Goal: Task Accomplishment & Management: Complete application form

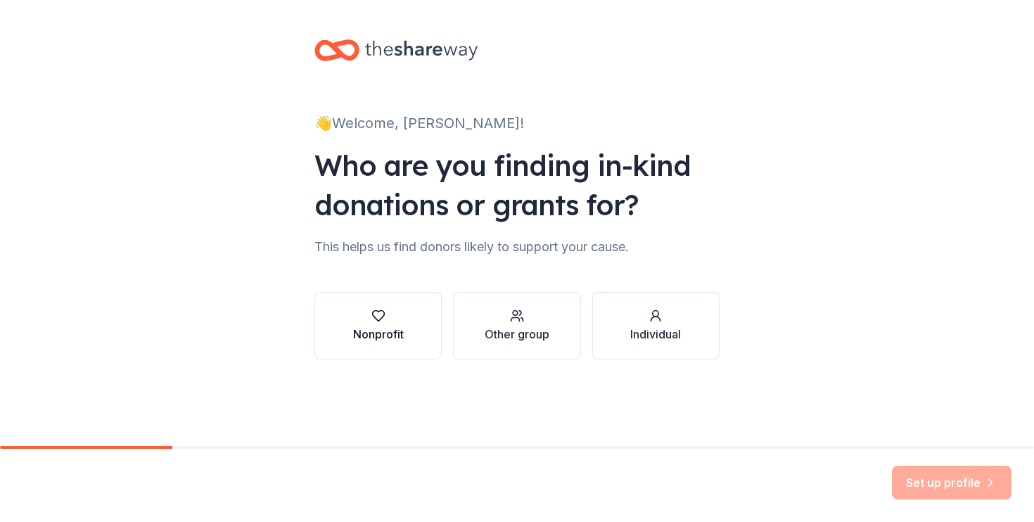
click at [345, 331] on button "Nonprofit" at bounding box center [377, 326] width 127 height 68
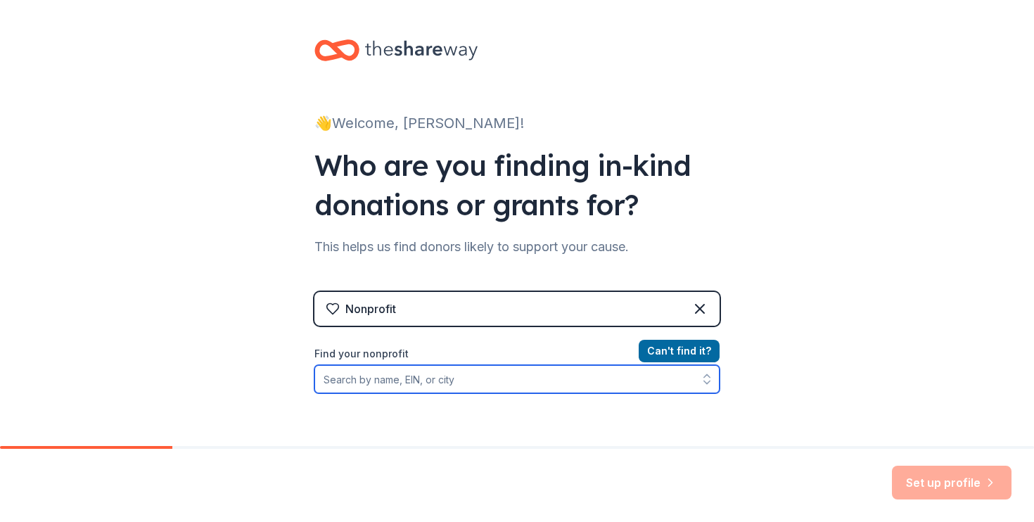
click at [401, 384] on input "Find your nonprofit" at bounding box center [516, 379] width 405 height 28
paste input "[US_EMPLOYER_IDENTIFICATION_NUMBER]"
type input "[US_EMPLOYER_IDENTIFICATION_NUMBER]"
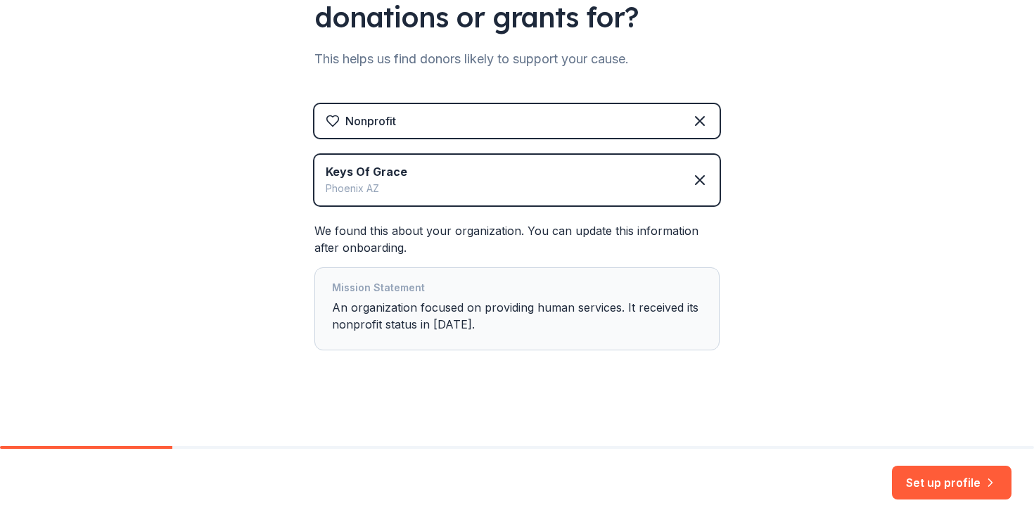
scroll to position [188, 0]
click at [929, 478] on button "Set up profile" at bounding box center [952, 483] width 120 height 34
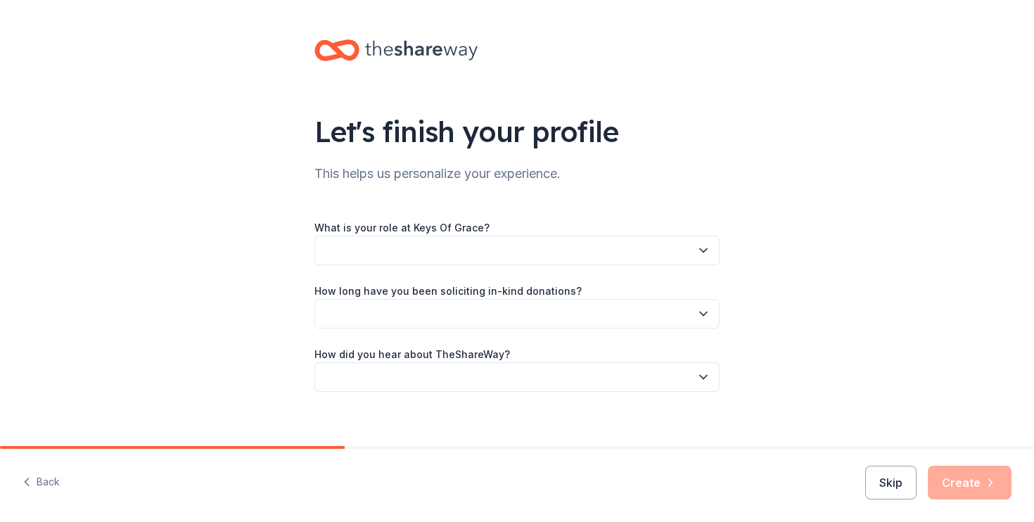
click at [707, 250] on icon "button" at bounding box center [703, 250] width 14 height 14
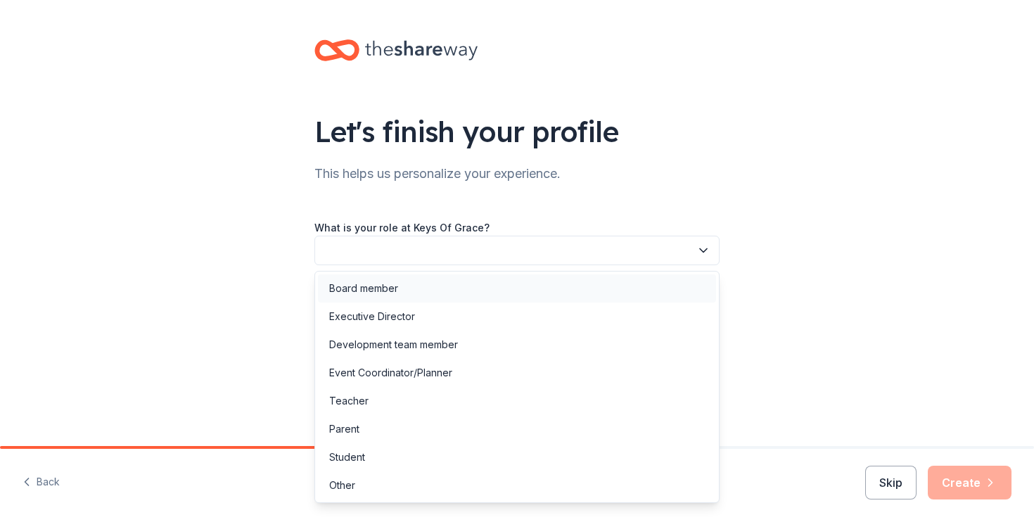
click at [689, 278] on div "Board member" at bounding box center [517, 288] width 398 height 28
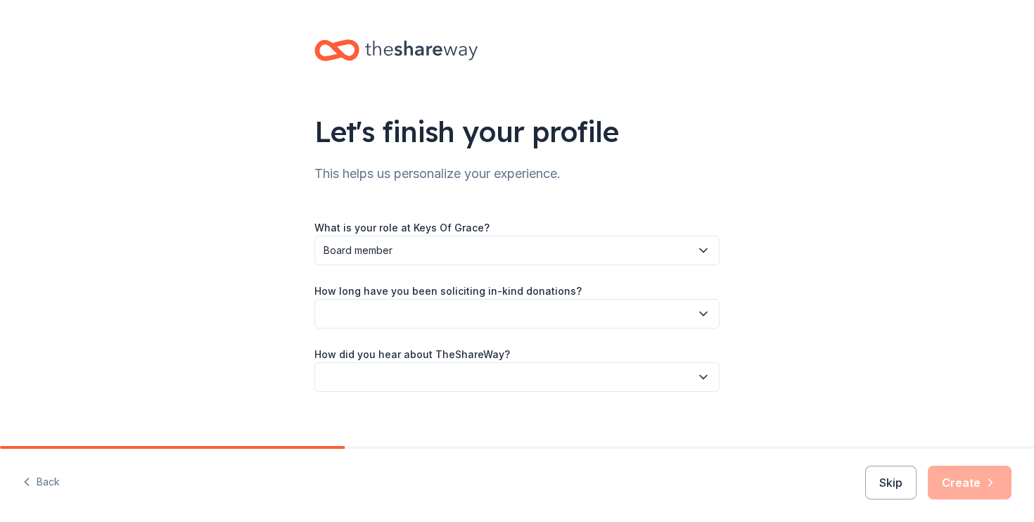
click at [635, 312] on button "button" at bounding box center [516, 314] width 405 height 30
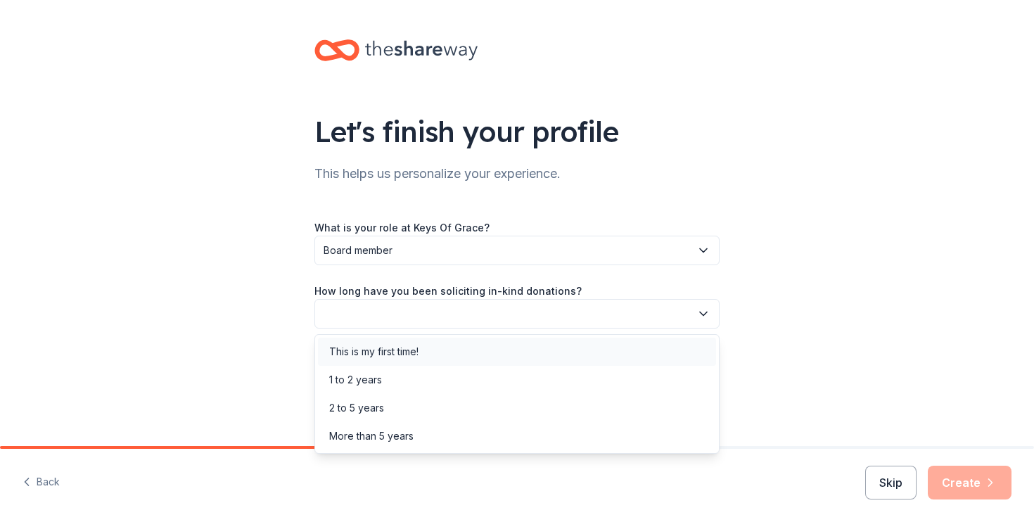
click at [620, 350] on div "This is my first time!" at bounding box center [517, 352] width 398 height 28
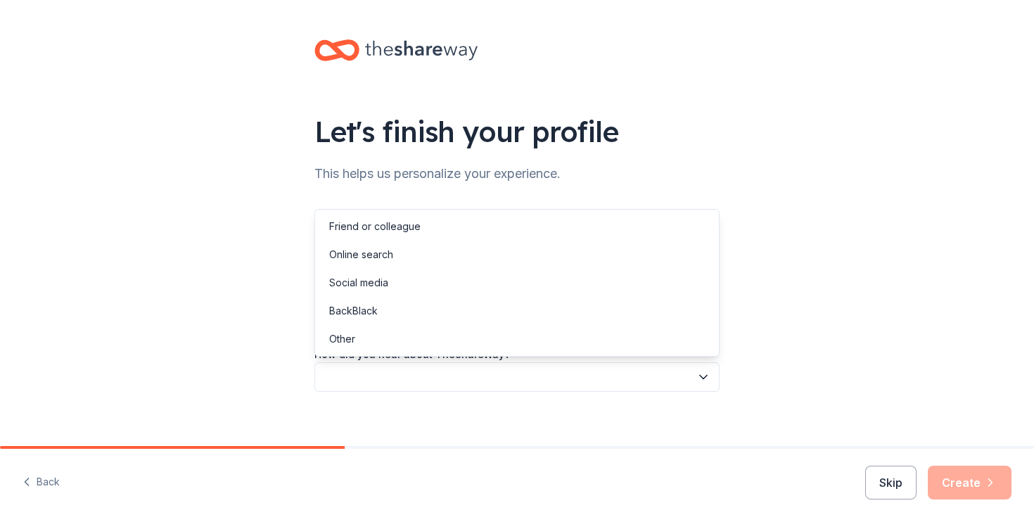
click at [604, 385] on button "button" at bounding box center [516, 377] width 405 height 30
click at [592, 260] on div "Online search" at bounding box center [517, 255] width 398 height 28
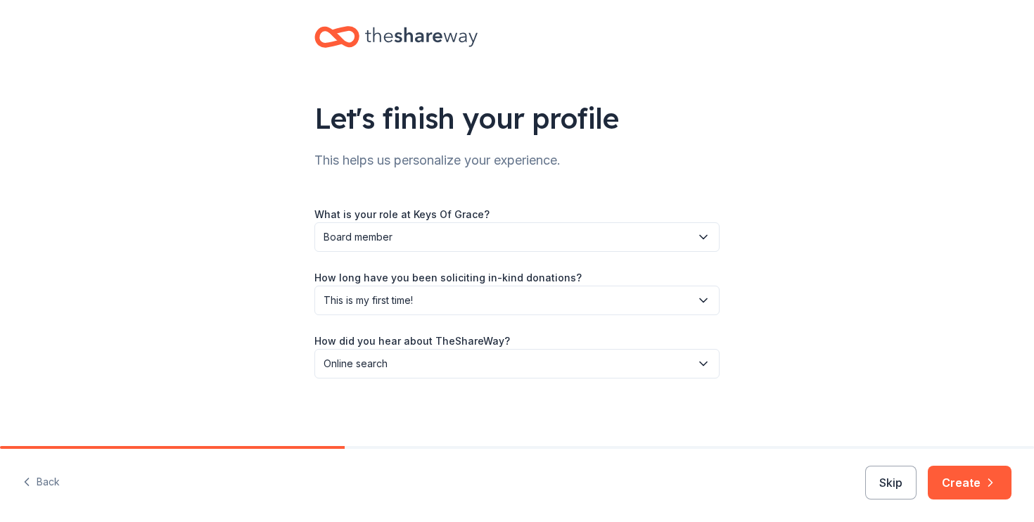
scroll to position [13, 0]
click at [969, 488] on button "Create" at bounding box center [970, 483] width 84 height 34
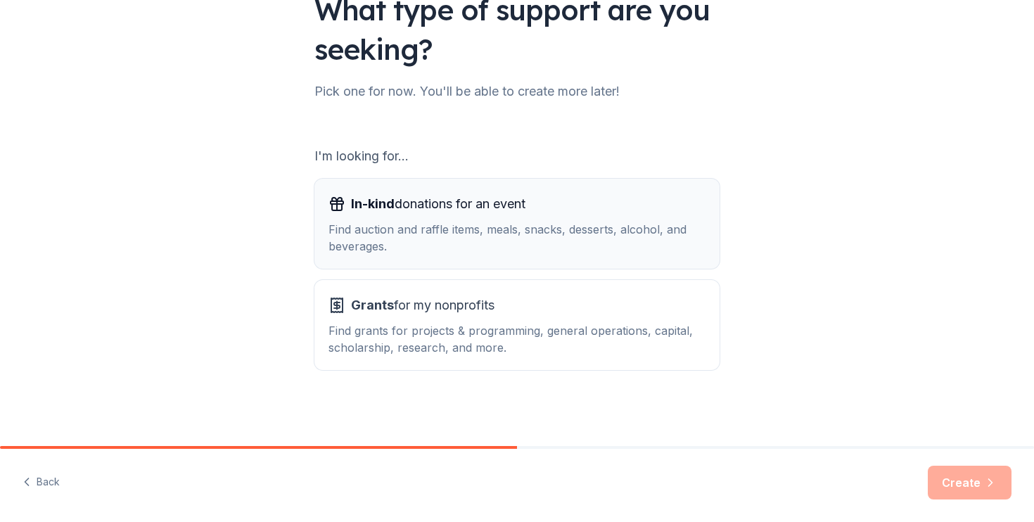
scroll to position [122, 0]
click at [622, 225] on div "Find auction and raffle items, meals, snacks, desserts, alcohol, and beverages." at bounding box center [517, 238] width 377 height 34
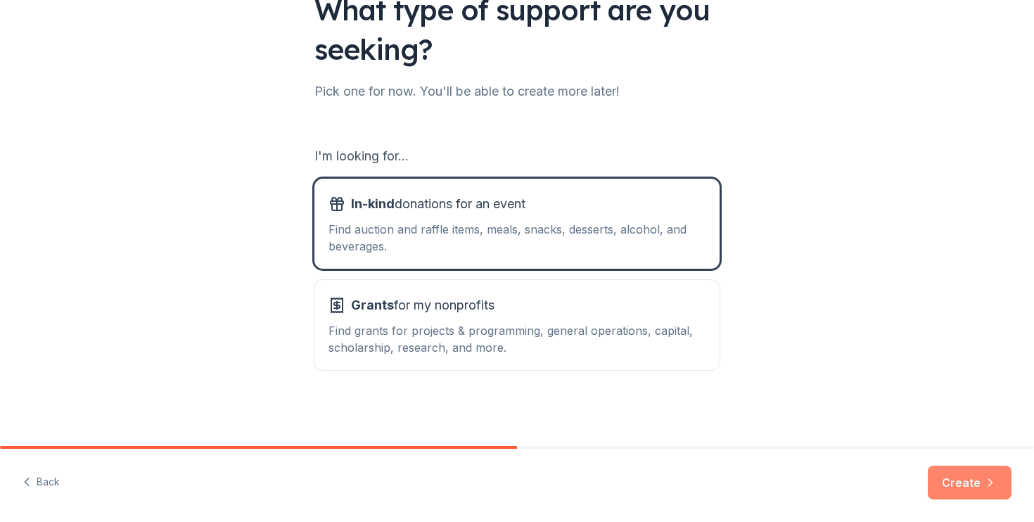
click at [974, 484] on button "Create" at bounding box center [970, 483] width 84 height 34
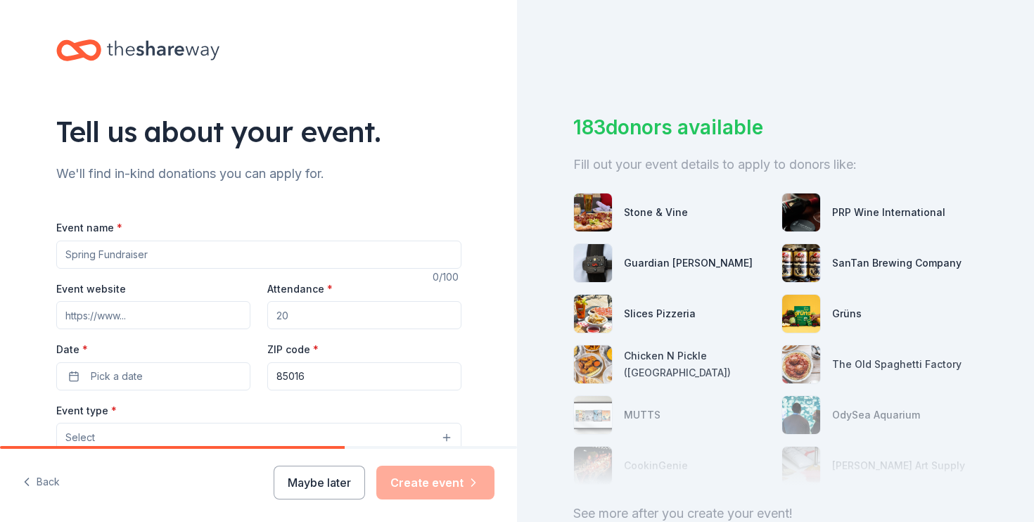
click at [293, 254] on input "Event name *" at bounding box center [258, 255] width 405 height 28
type input "Fall Silent Auction"
click at [177, 374] on button "Pick a date" at bounding box center [153, 376] width 194 height 28
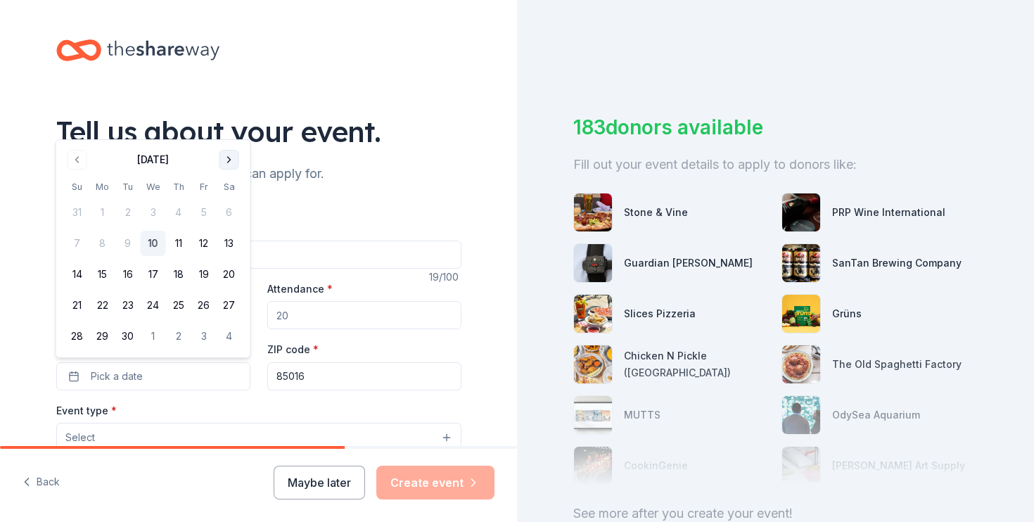
click at [232, 158] on button "Go to next month" at bounding box center [229, 160] width 20 height 20
click at [414, 172] on div "We'll find in-kind donations you can apply for." at bounding box center [258, 173] width 405 height 23
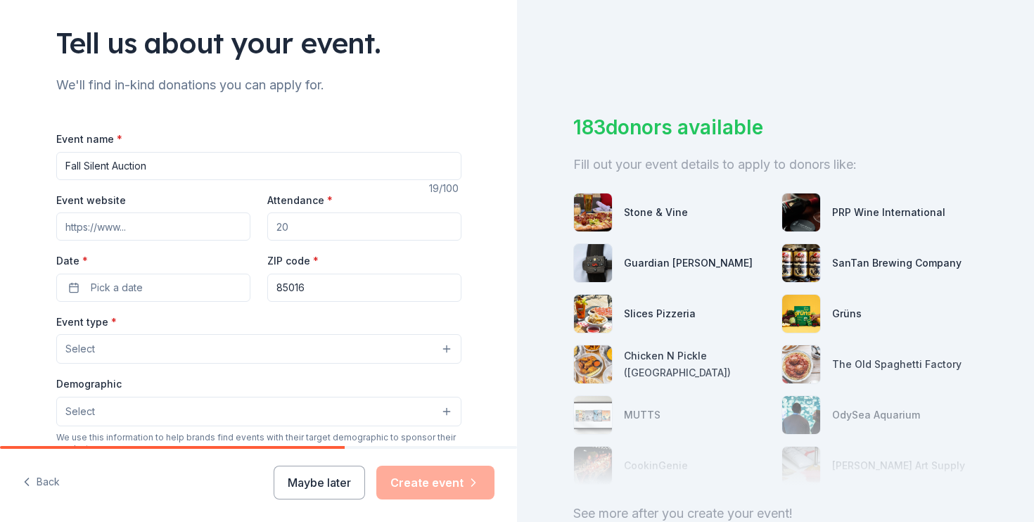
scroll to position [131, 0]
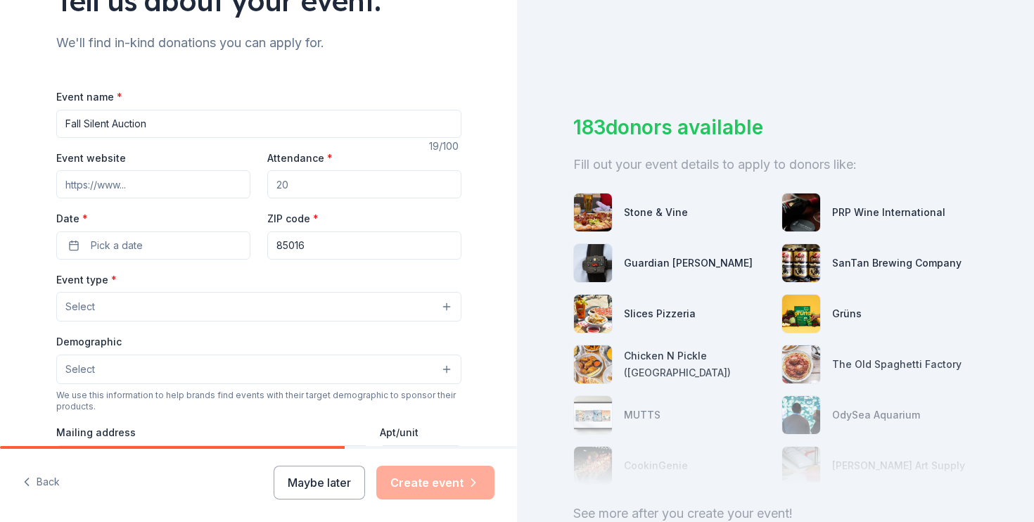
click at [429, 300] on button "Select" at bounding box center [258, 307] width 405 height 30
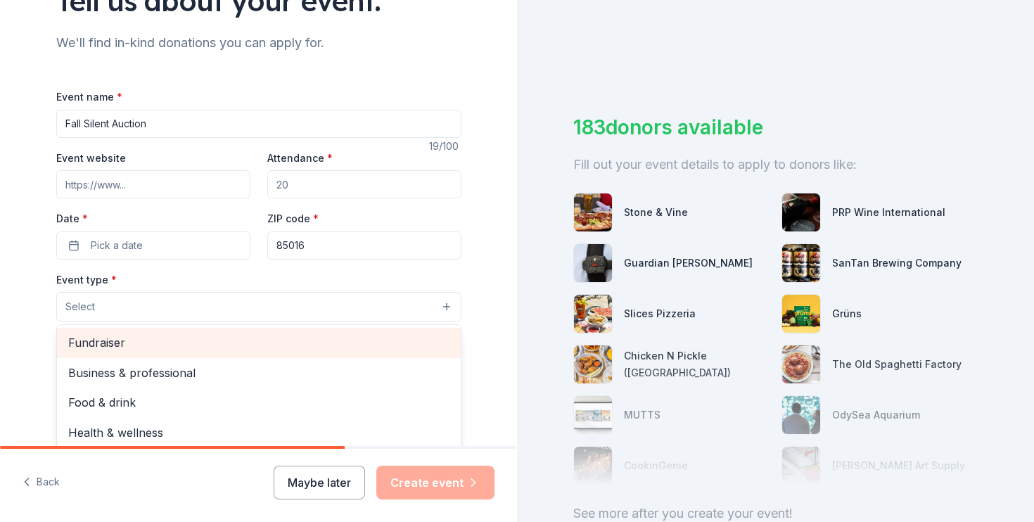
click at [383, 347] on span "Fundraiser" at bounding box center [258, 342] width 381 height 18
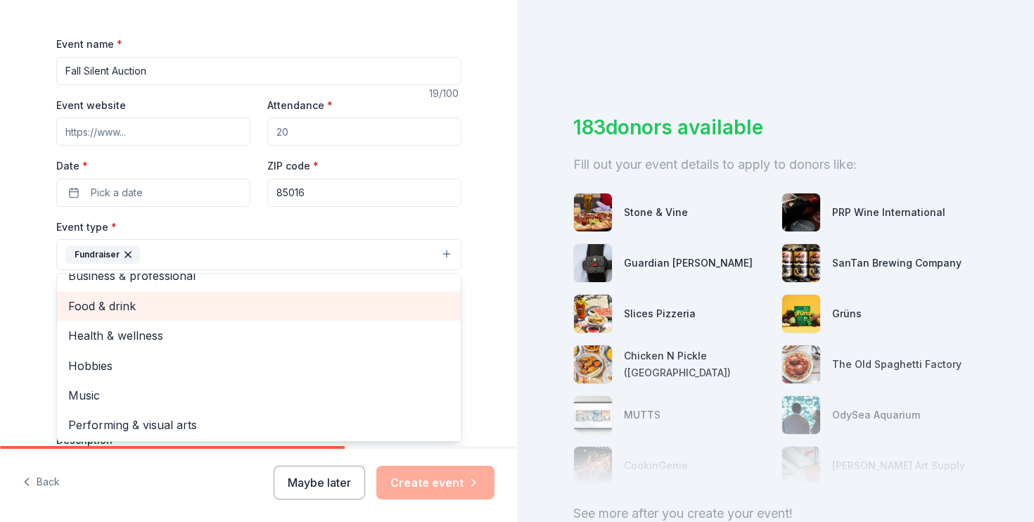
scroll to position [198, 0]
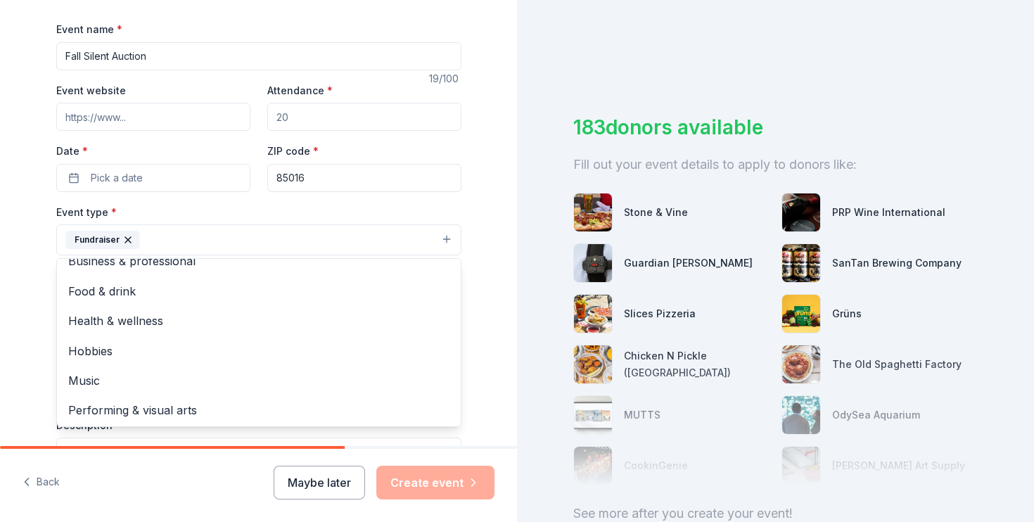
click at [484, 331] on div "Tell us about your event. We'll find in-kind donations you can apply for. Event…" at bounding box center [258, 271] width 517 height 938
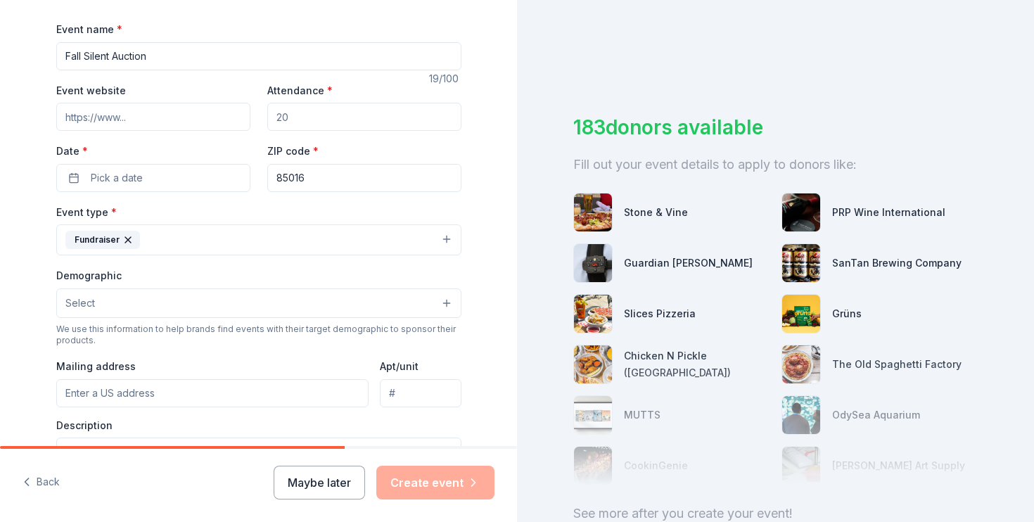
click at [437, 304] on button "Select" at bounding box center [258, 303] width 405 height 30
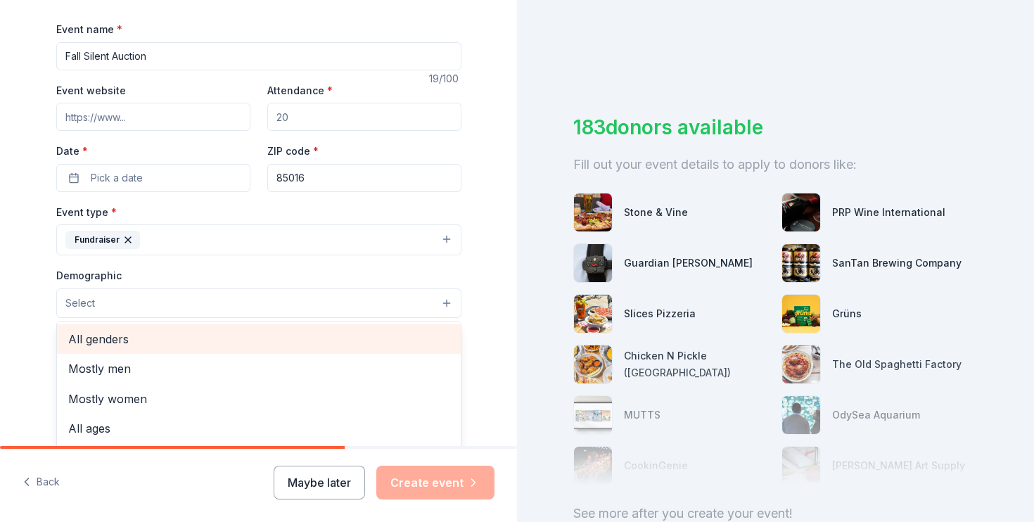
click at [413, 331] on span "All genders" at bounding box center [258, 339] width 381 height 18
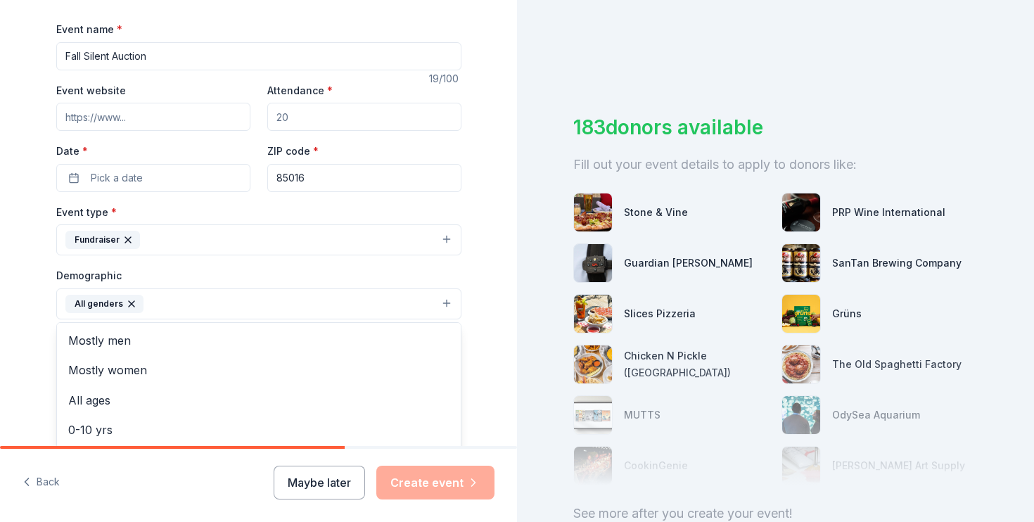
click at [499, 356] on div "Tell us about your event. We'll find in-kind donations you can apply for. Event…" at bounding box center [258, 271] width 517 height 939
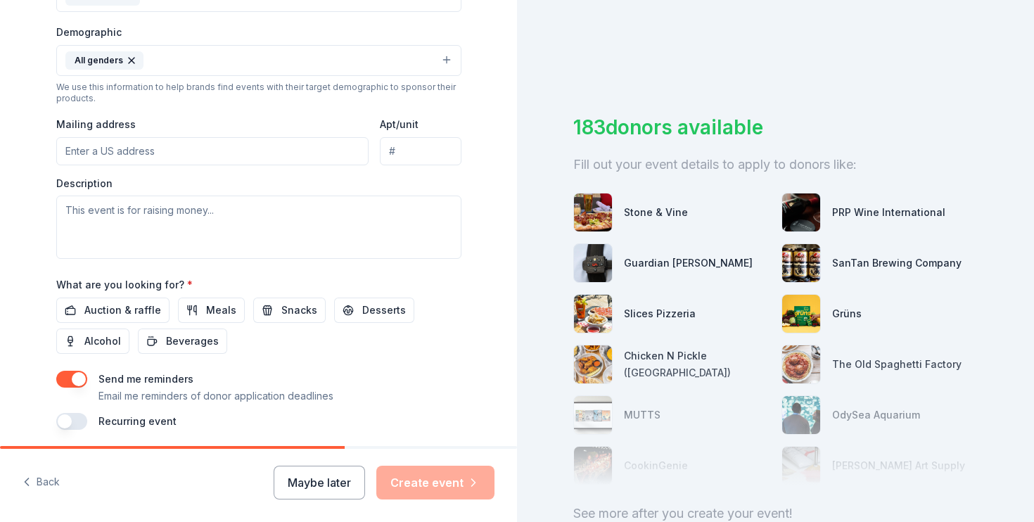
scroll to position [466, 0]
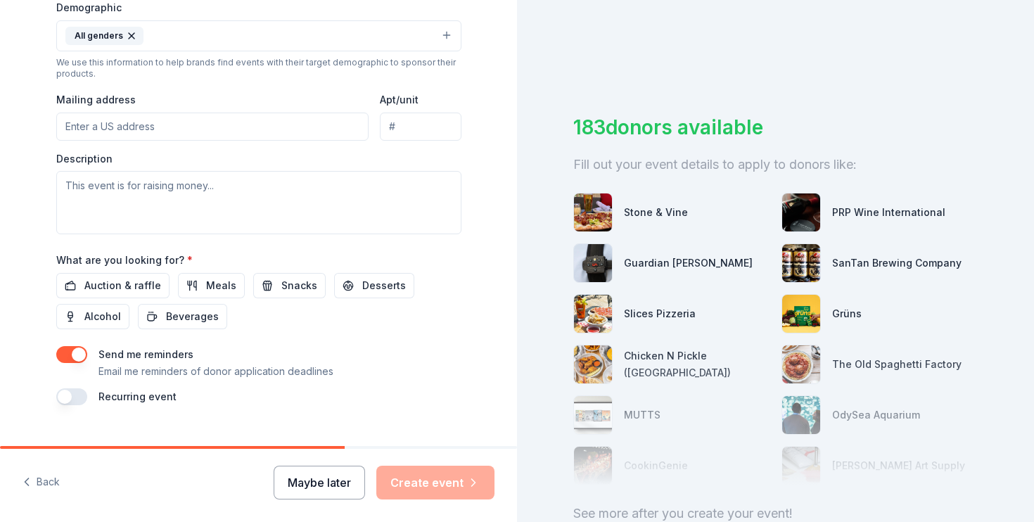
click at [302, 497] on button "Maybe later" at bounding box center [319, 483] width 91 height 34
click at [311, 466] on div "Maybe later Create event" at bounding box center [384, 483] width 221 height 34
click at [308, 475] on button "Maybe later" at bounding box center [319, 483] width 91 height 34
click at [341, 484] on button "Maybe later" at bounding box center [319, 483] width 91 height 34
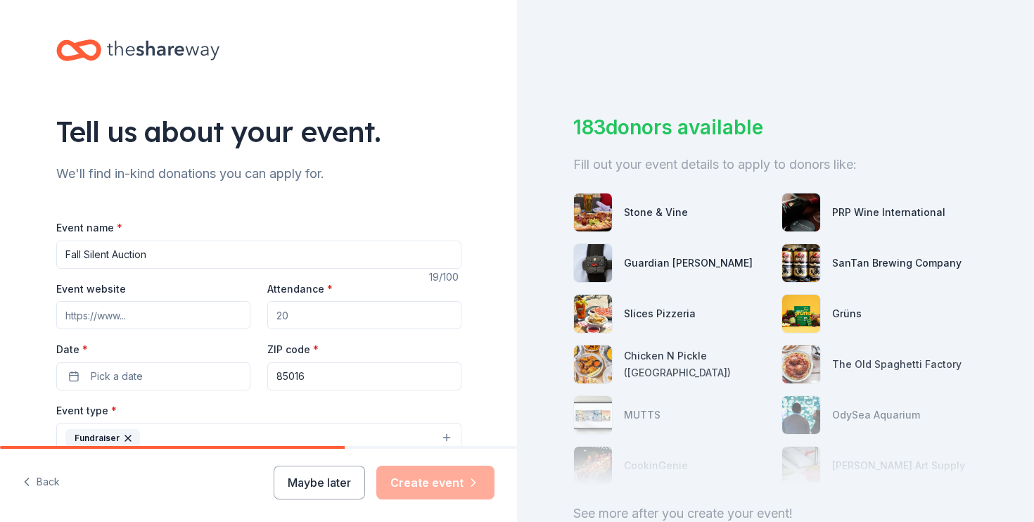
scroll to position [0, 0]
click at [184, 48] on icon at bounding box center [163, 50] width 113 height 29
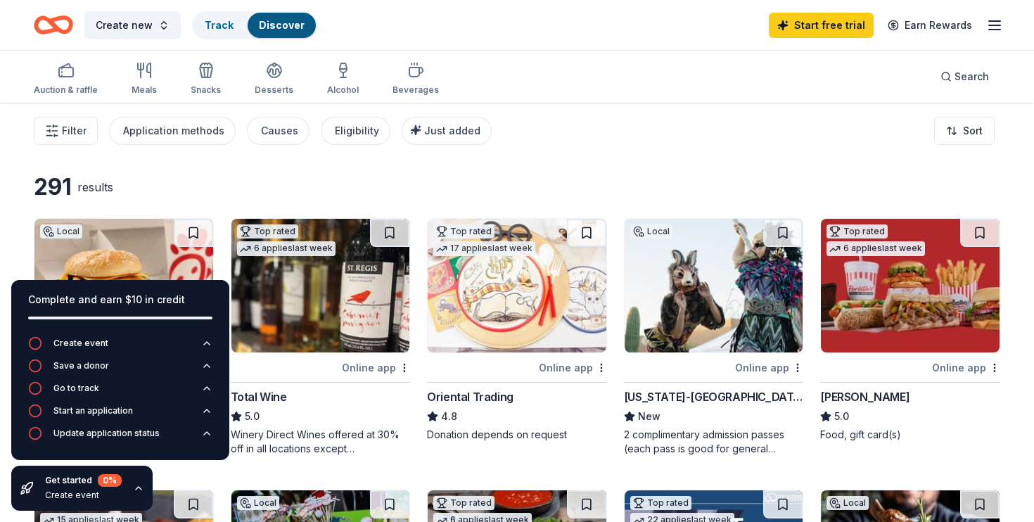
click at [134, 492] on icon "button" at bounding box center [138, 488] width 11 height 11
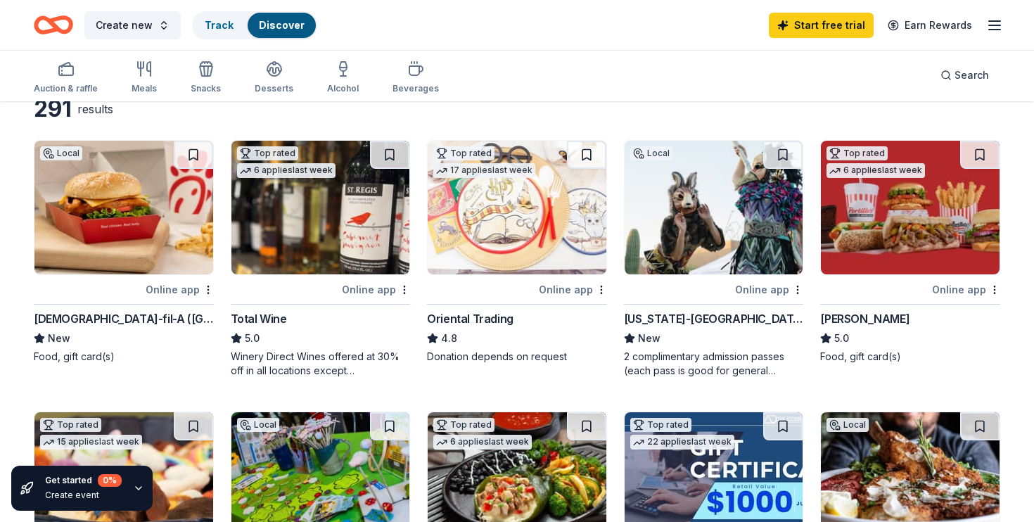
scroll to position [84, 0]
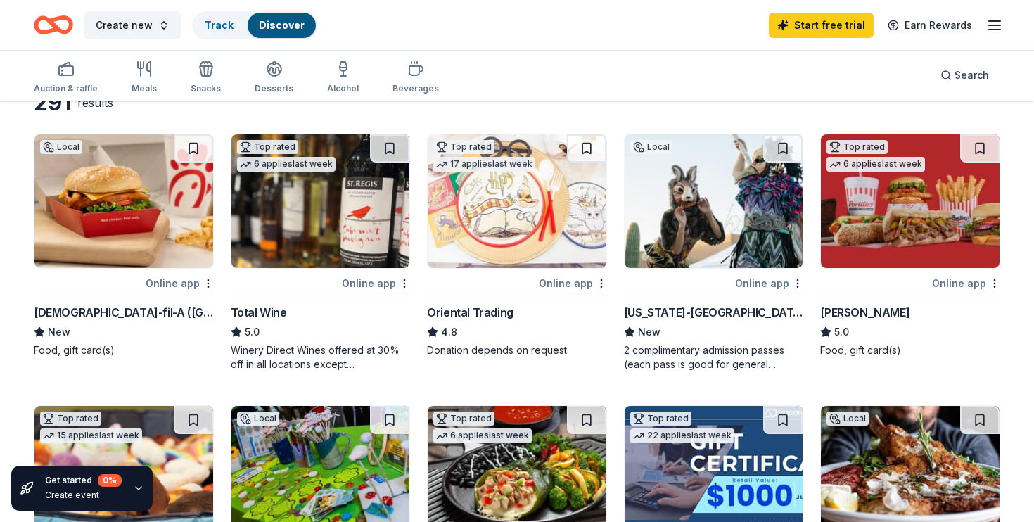
click at [953, 231] on img at bounding box center [910, 201] width 179 height 134
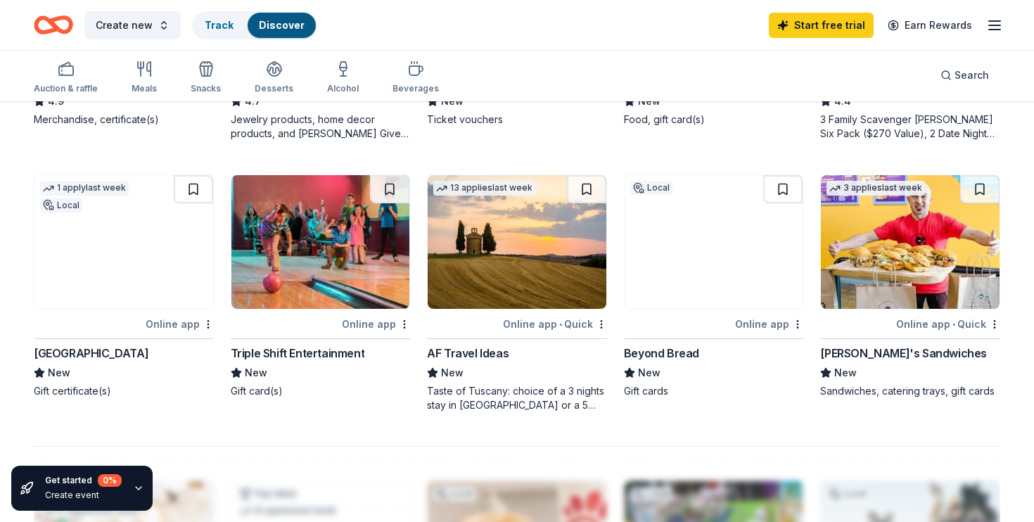
scroll to position [859, 0]
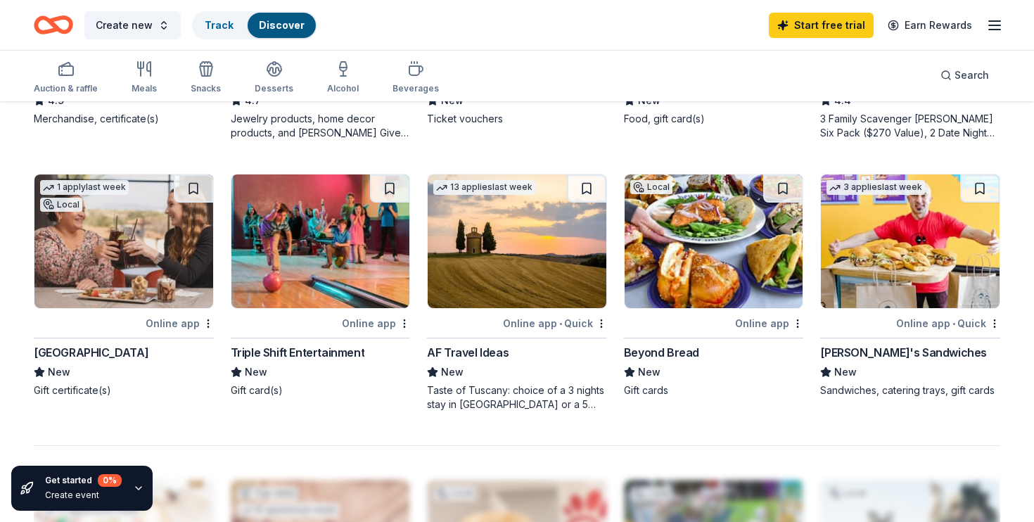
click at [48, 330] on div at bounding box center [88, 323] width 109 height 18
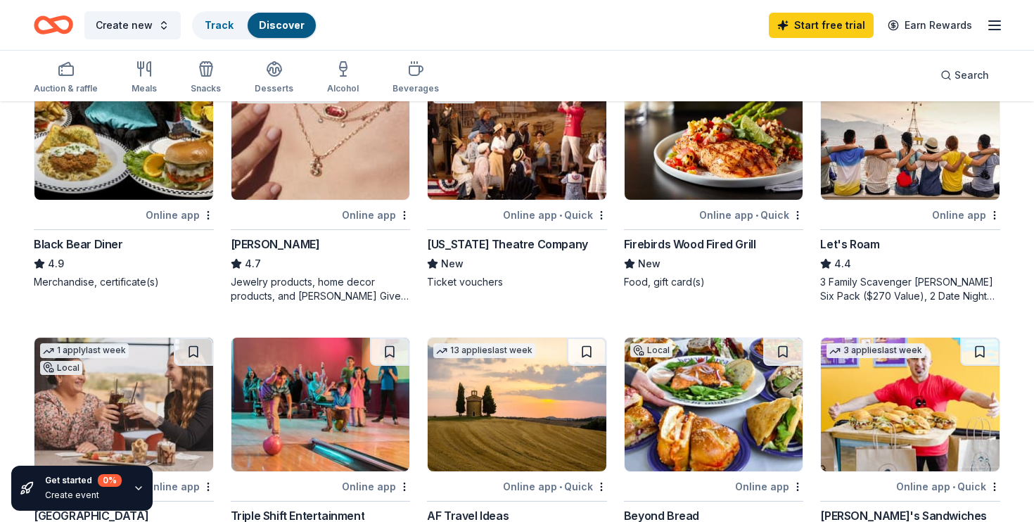
scroll to position [678, 0]
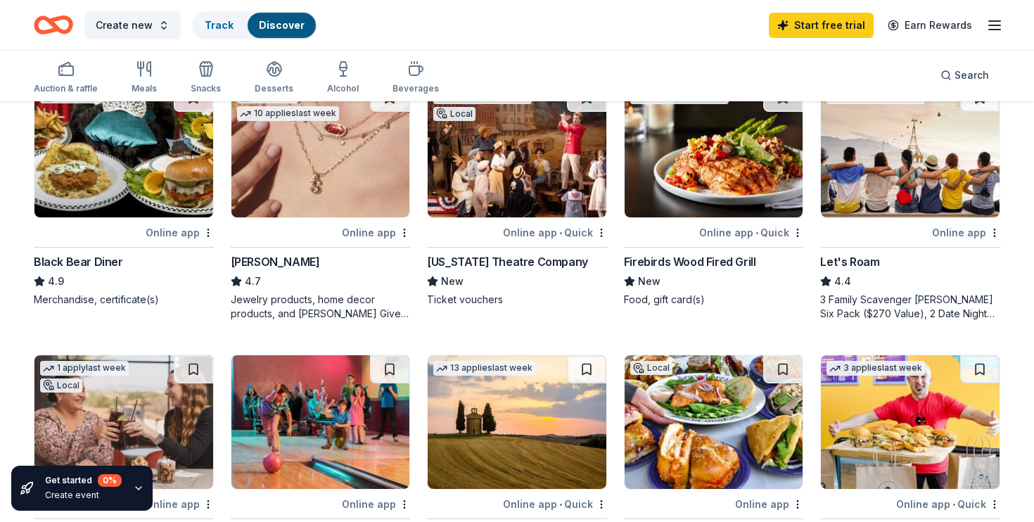
click at [993, 30] on line "button" at bounding box center [994, 30] width 11 height 0
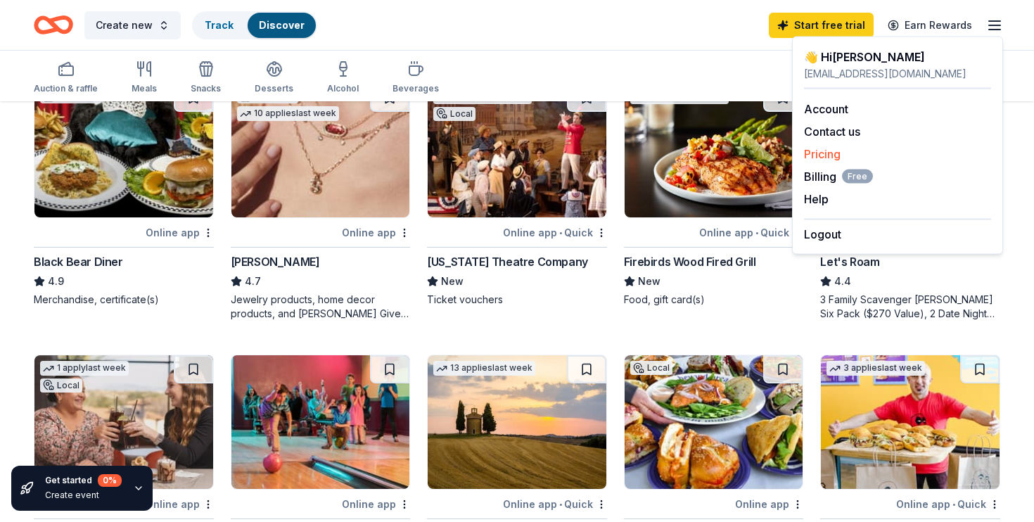
click at [815, 149] on link "Pricing" at bounding box center [822, 154] width 37 height 14
click at [811, 178] on span "Billing Free" at bounding box center [838, 176] width 69 height 17
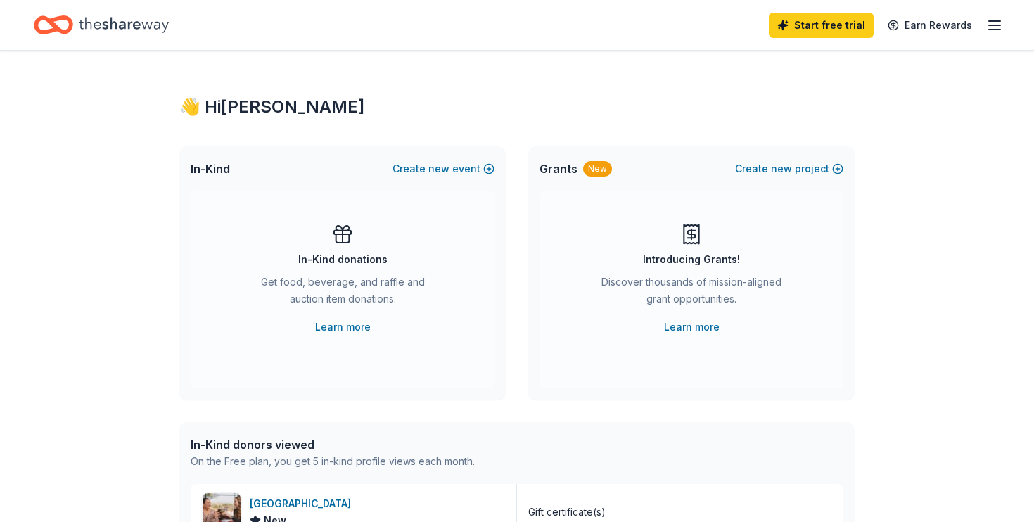
click at [991, 30] on line "button" at bounding box center [994, 30] width 11 height 0
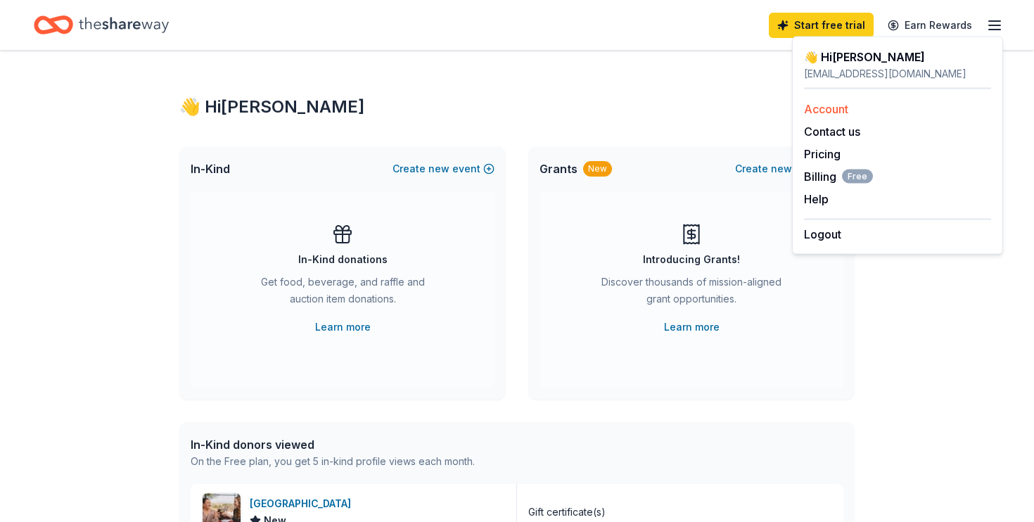
click at [831, 108] on link "Account" at bounding box center [826, 109] width 44 height 14
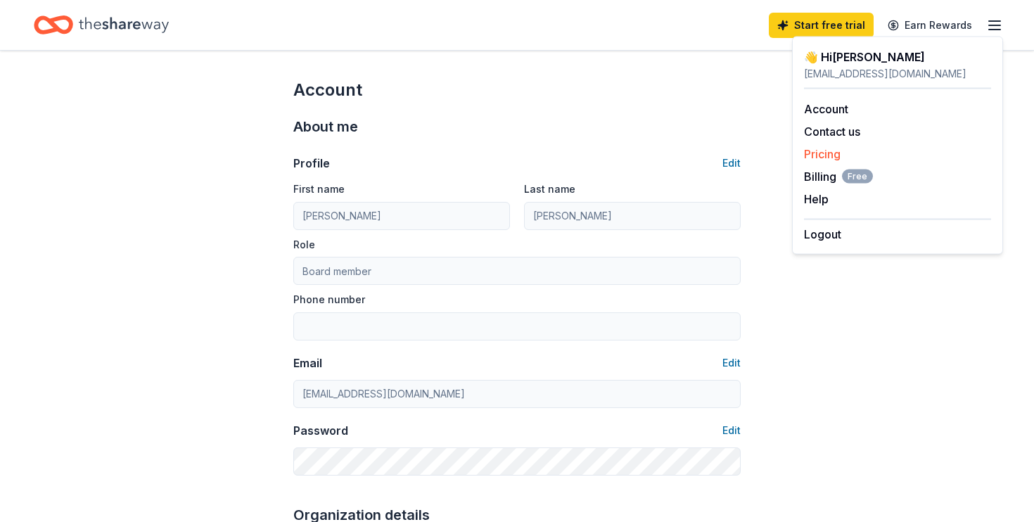
click at [817, 151] on link "Pricing" at bounding box center [822, 154] width 37 height 14
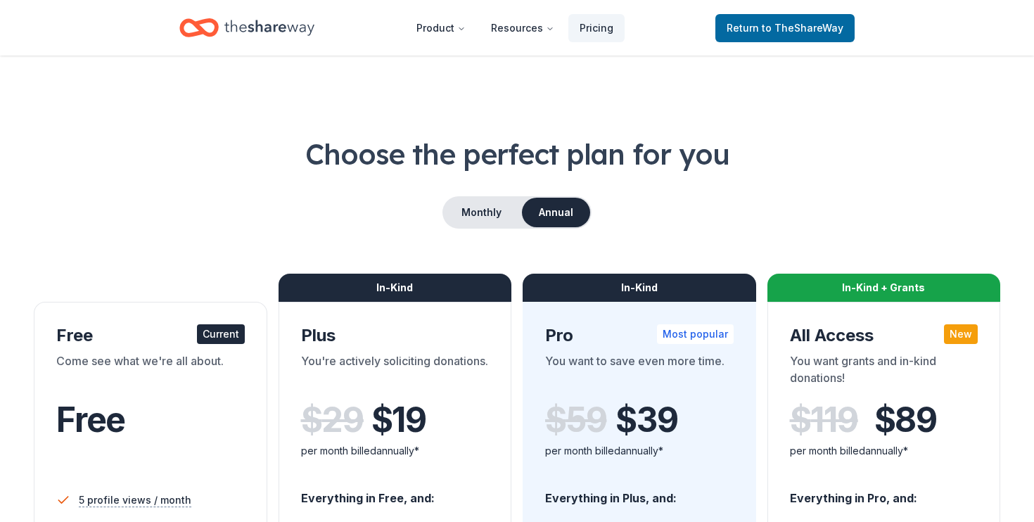
click at [816, 151] on h1 "Choose the perfect plan for you" at bounding box center [517, 153] width 967 height 39
